Goal: Transaction & Acquisition: Purchase product/service

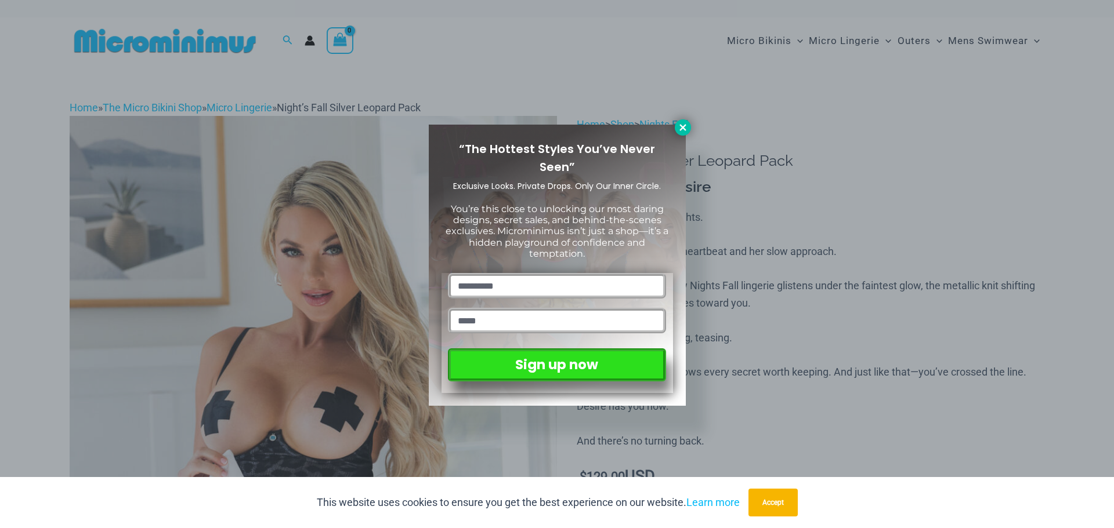
click at [683, 130] on icon at bounding box center [682, 127] width 10 height 10
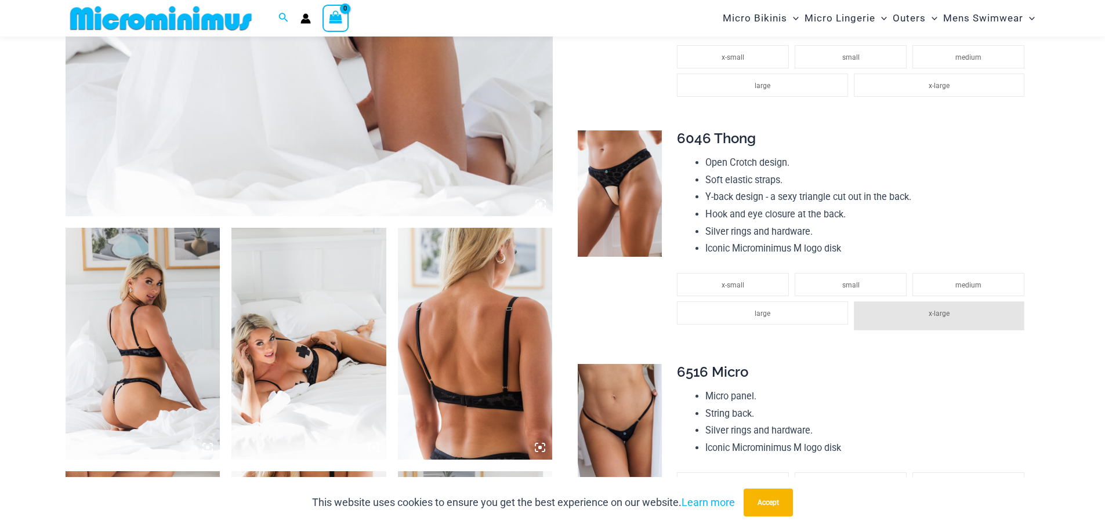
scroll to position [860, 0]
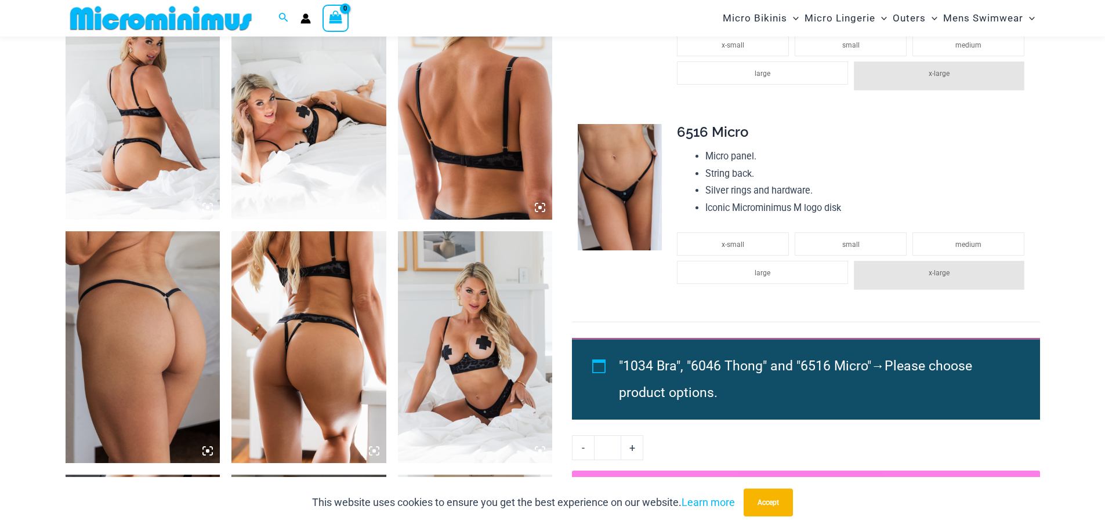
click at [482, 311] on img at bounding box center [475, 347] width 155 height 232
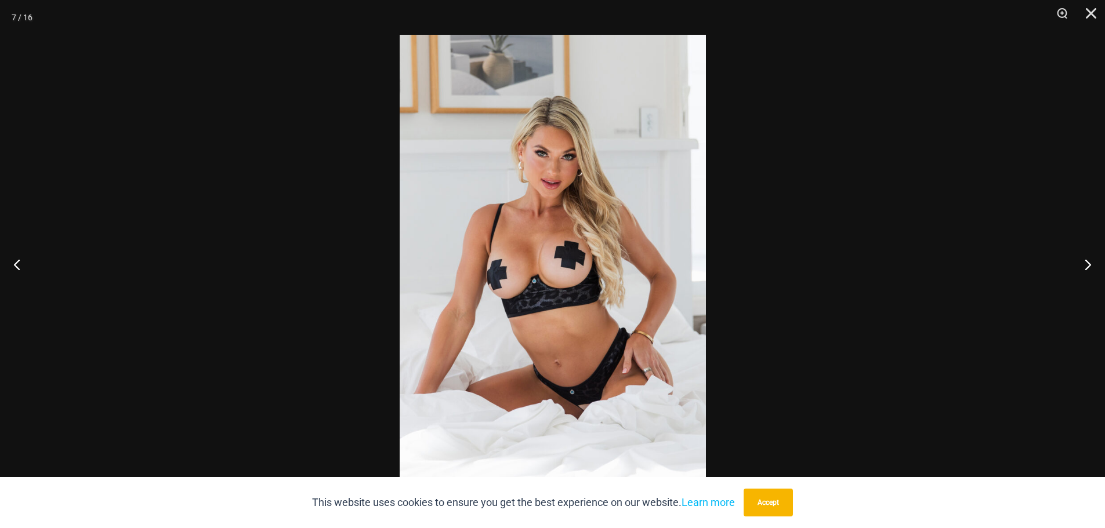
click at [883, 288] on div at bounding box center [552, 264] width 1105 height 528
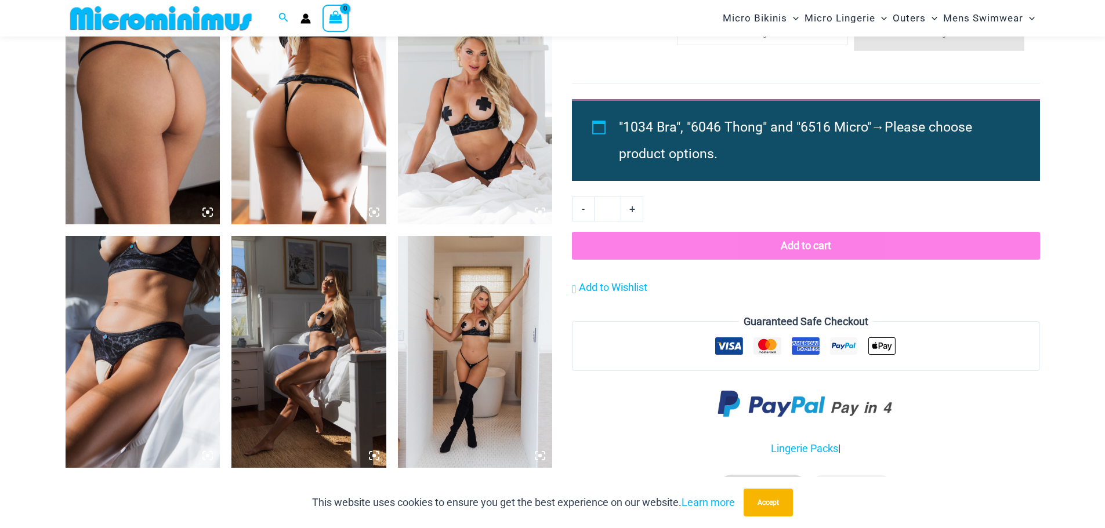
scroll to position [1150, 0]
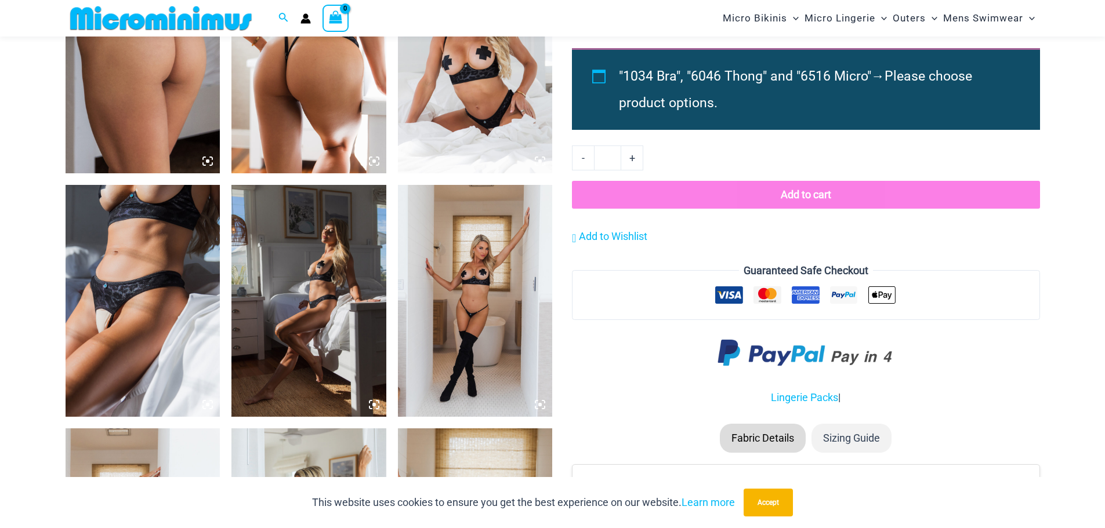
click at [93, 270] on img at bounding box center [143, 301] width 155 height 232
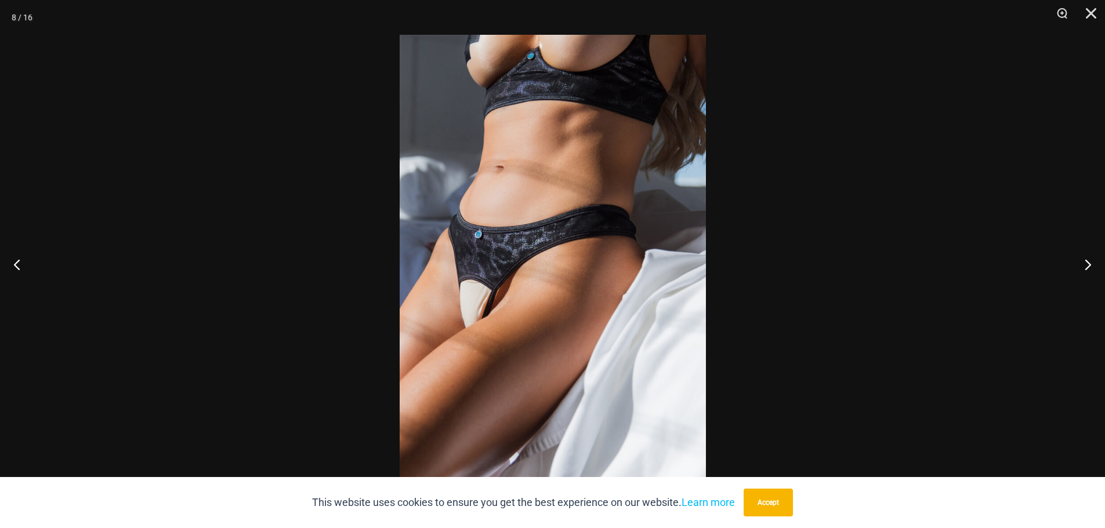
click at [940, 287] on div at bounding box center [552, 264] width 1105 height 528
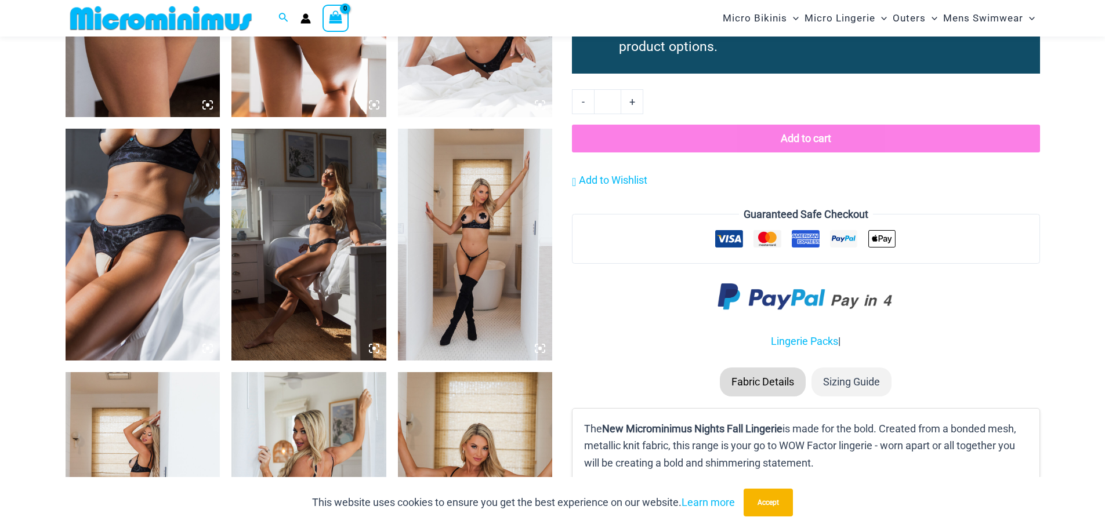
scroll to position [1208, 0]
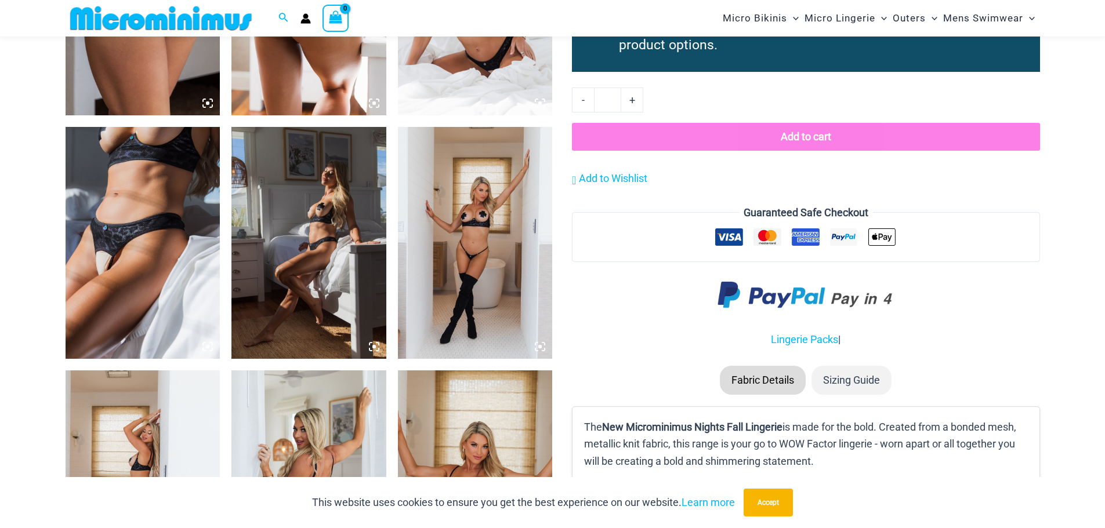
click at [479, 231] on img at bounding box center [475, 243] width 155 height 232
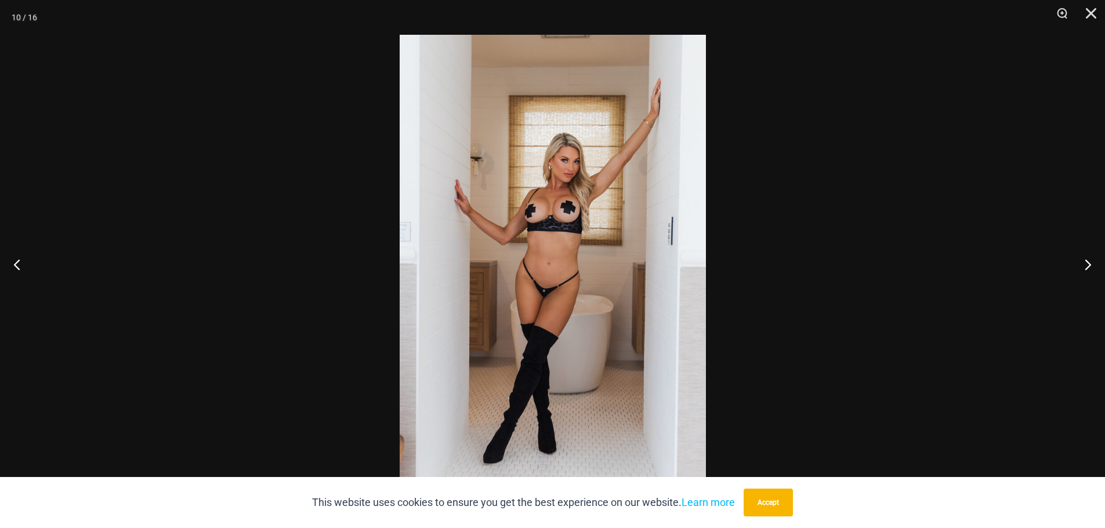
click at [834, 265] on div at bounding box center [552, 264] width 1105 height 528
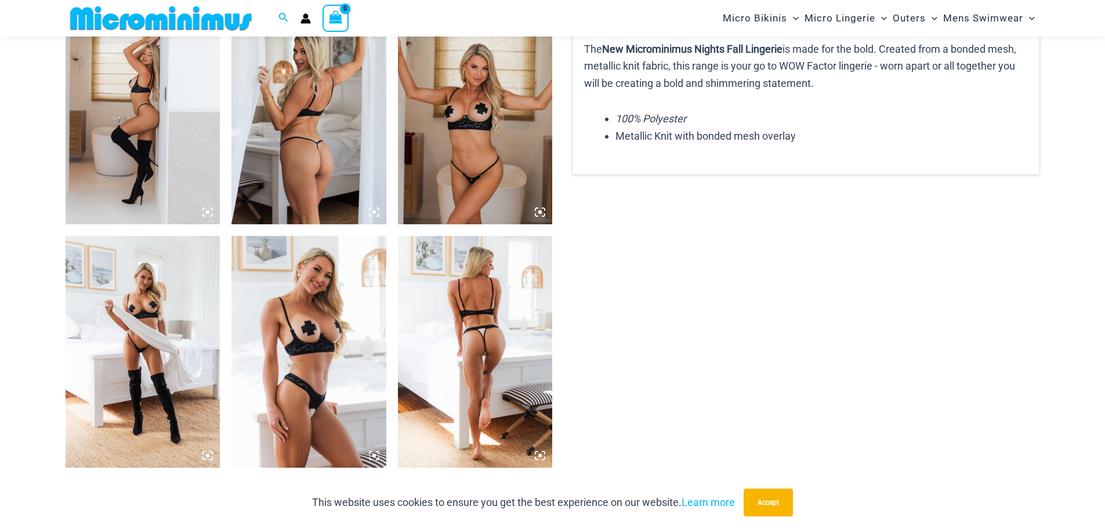
scroll to position [1614, 0]
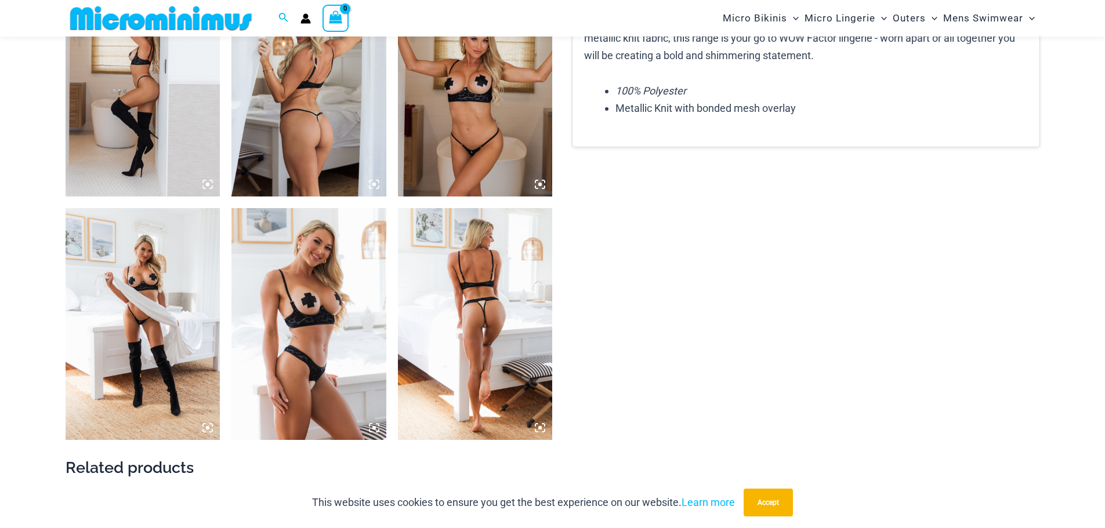
click at [153, 261] on img at bounding box center [143, 324] width 155 height 232
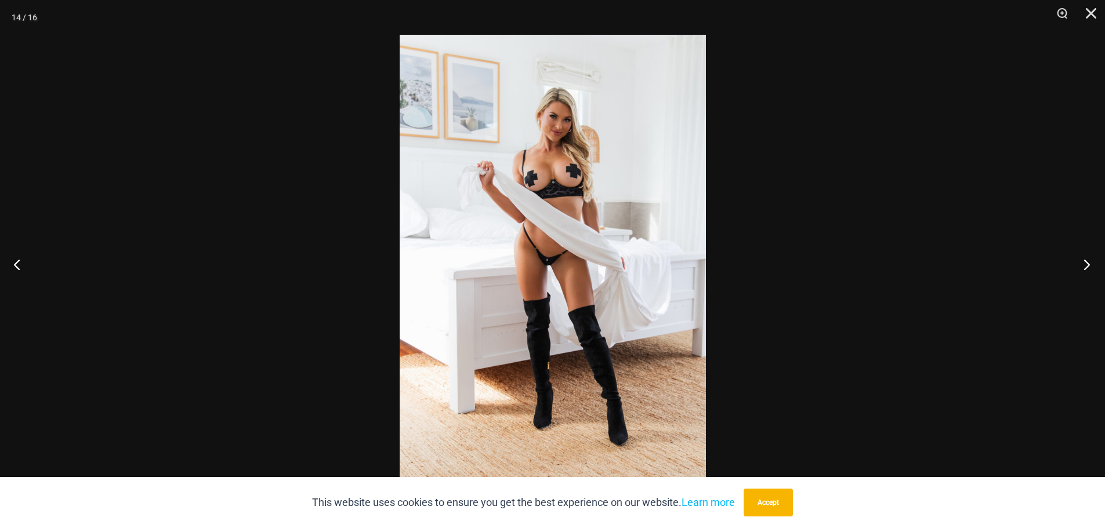
click at [1087, 265] on button "Next" at bounding box center [1083, 264] width 44 height 58
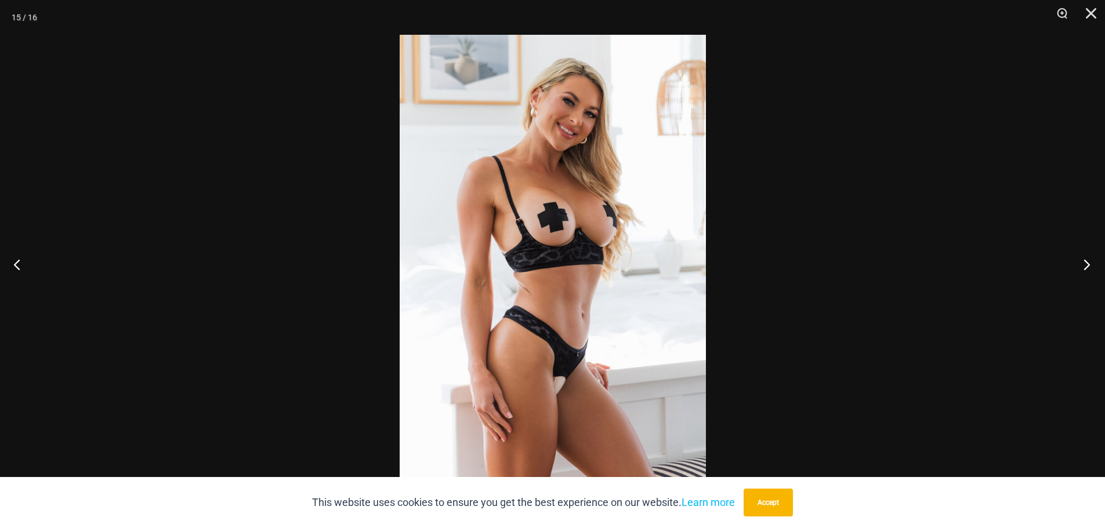
click at [1087, 265] on button "Next" at bounding box center [1083, 264] width 44 height 58
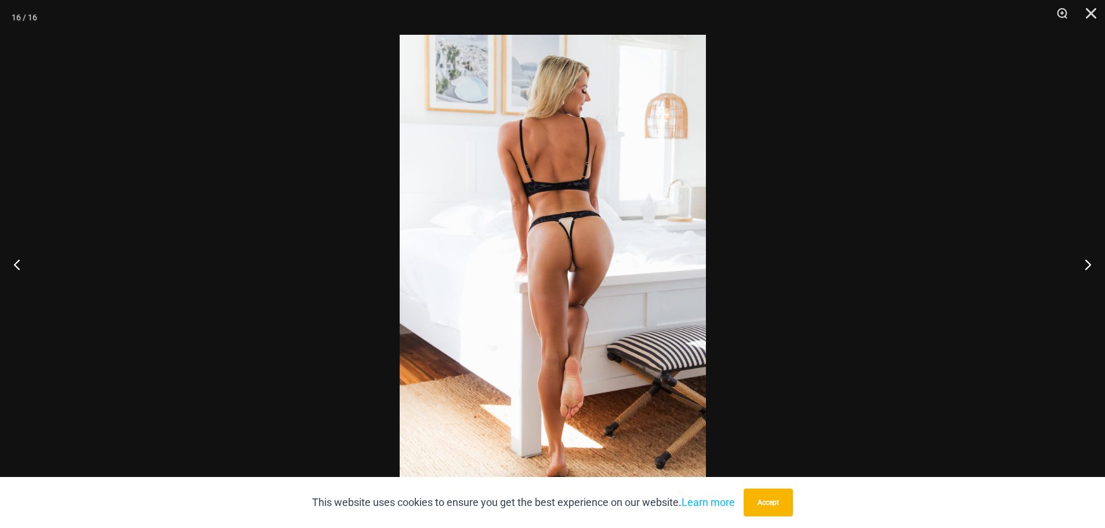
click at [862, 251] on div at bounding box center [552, 264] width 1105 height 528
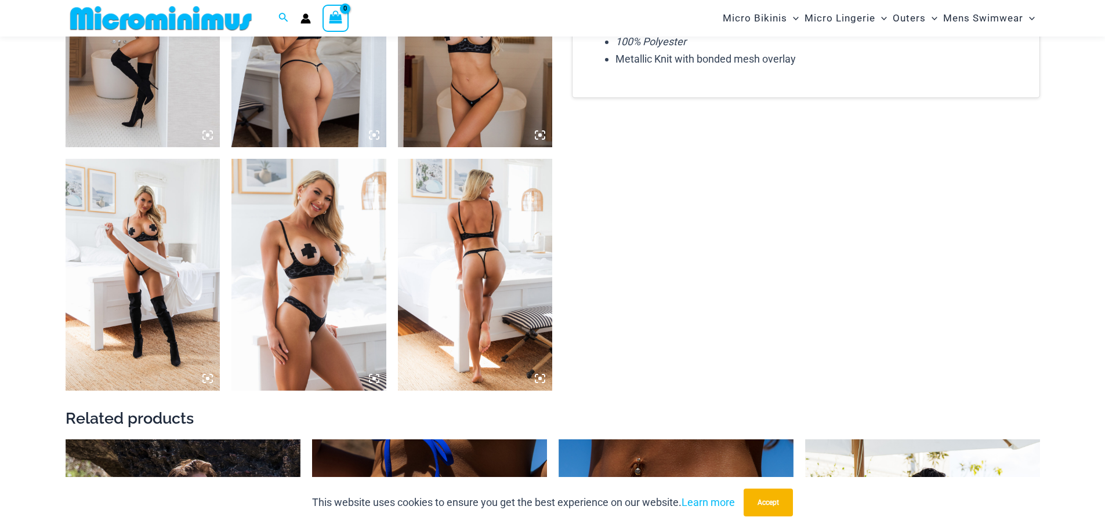
scroll to position [1904, 0]
